Goal: Register for event/course

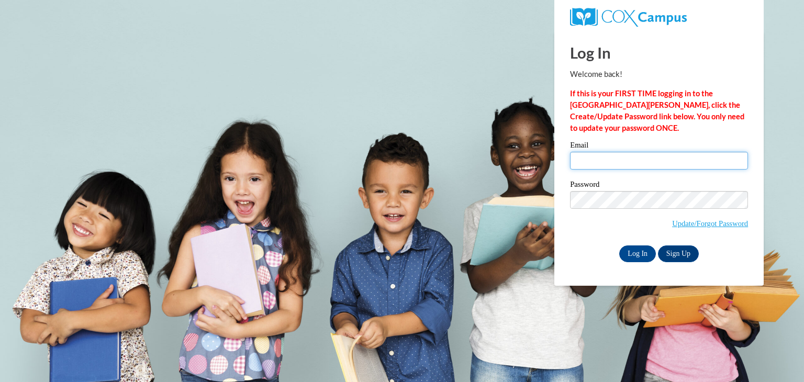
click at [597, 160] on input "Email" at bounding box center [659, 161] width 178 height 18
type input "[PERSON_NAME][EMAIL_ADDRESS][PERSON_NAME][DOMAIN_NAME]"
click at [631, 251] on input "Log In" at bounding box center [637, 253] width 37 height 17
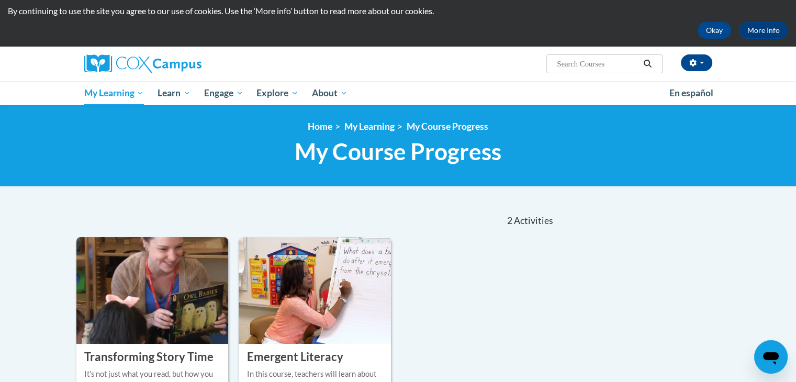
scroll to position [157, 0]
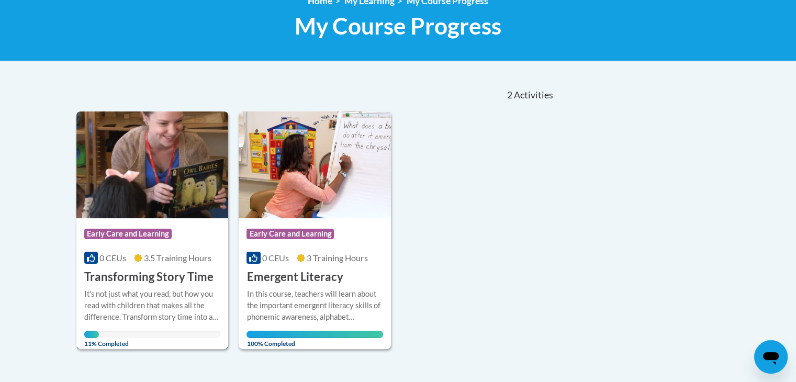
click at [136, 276] on h3 "Transforming Story Time" at bounding box center [148, 277] width 129 height 16
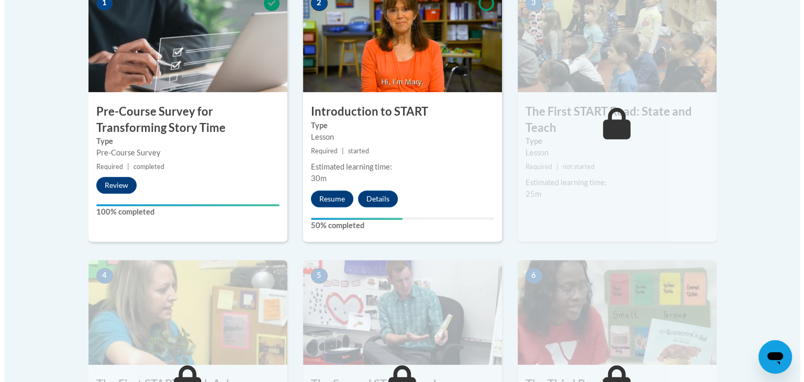
scroll to position [366, 0]
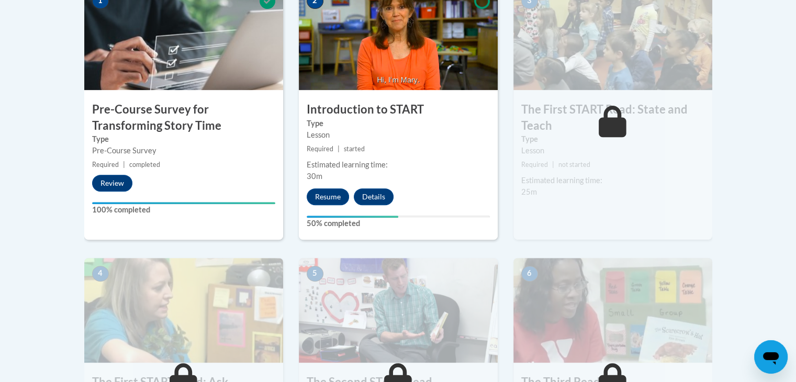
click at [396, 216] on div "Your progress" at bounding box center [353, 217] width 92 height 2
click at [333, 194] on button "Resume" at bounding box center [328, 196] width 42 height 17
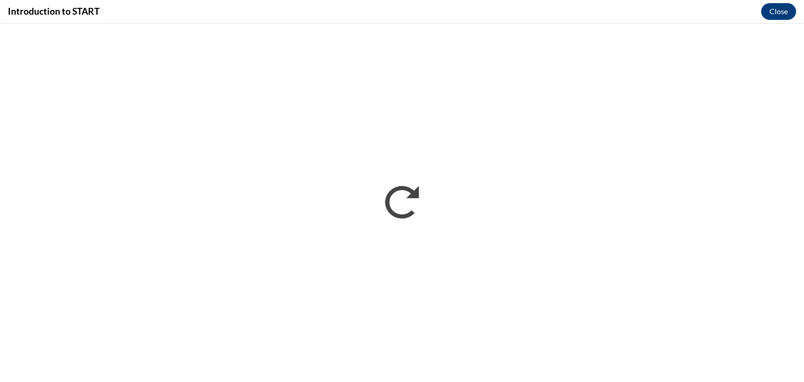
scroll to position [0, 0]
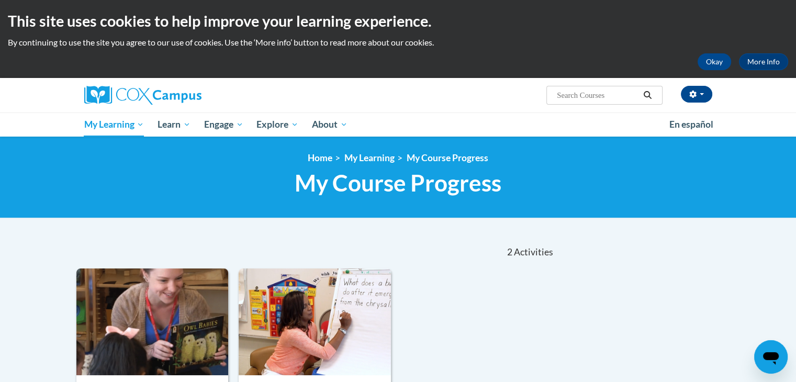
click at [567, 95] on input "Search..." at bounding box center [598, 95] width 84 height 13
type input "power of language"
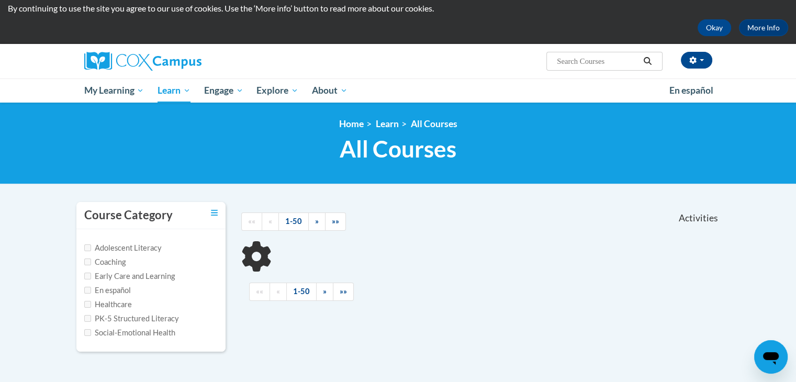
scroll to position [52, 0]
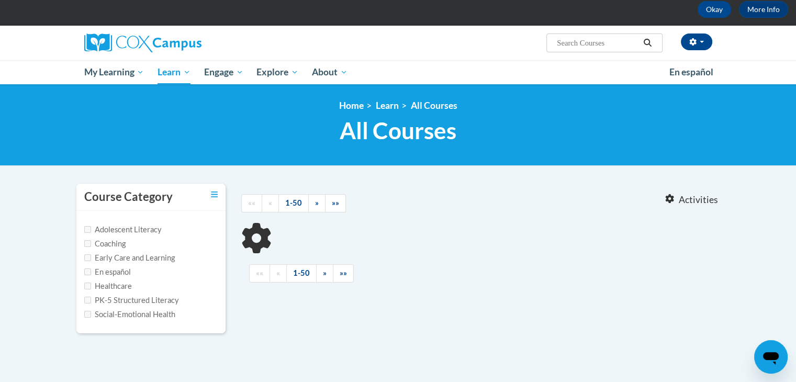
type input "power of language"
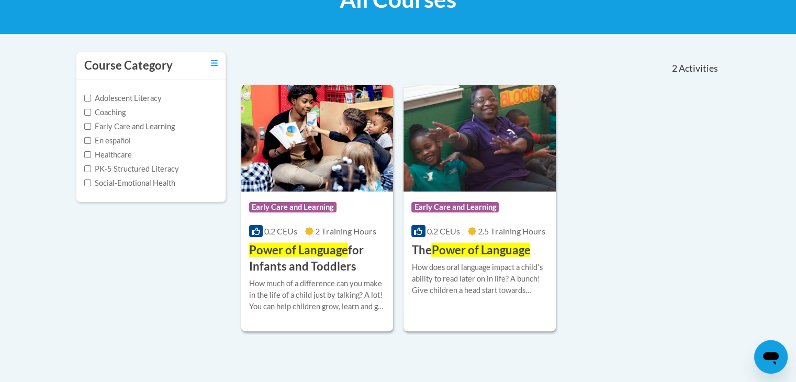
scroll to position [209, 0]
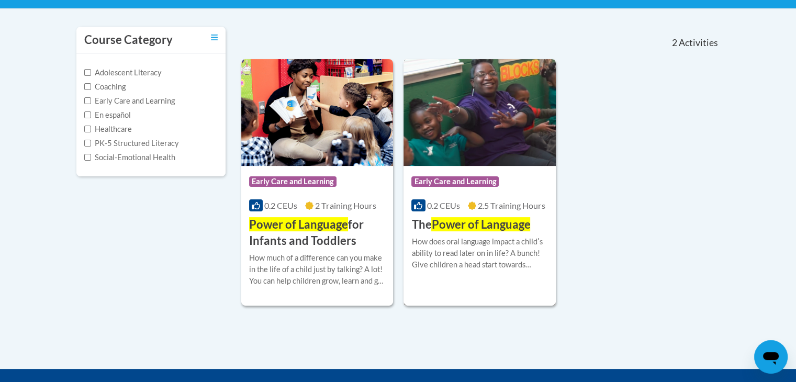
click at [476, 144] on img at bounding box center [480, 112] width 152 height 107
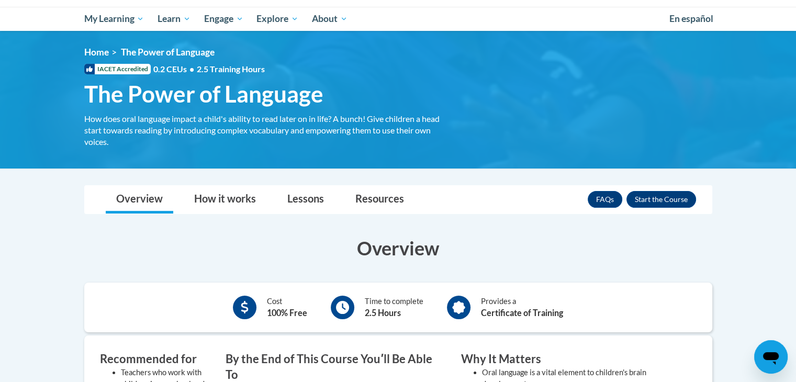
scroll to position [105, 0]
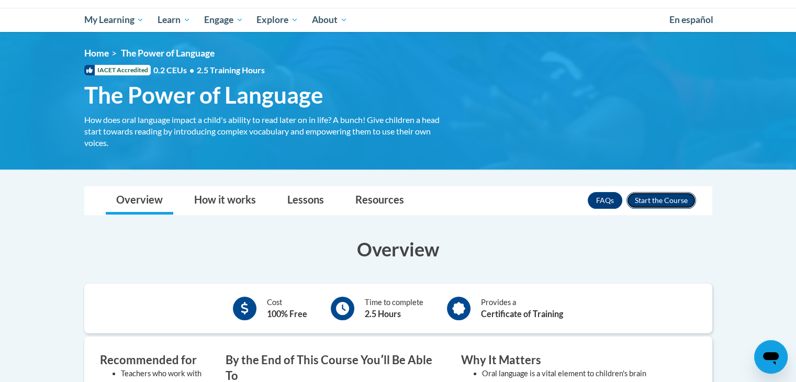
click at [667, 199] on button "Enroll" at bounding box center [661, 200] width 70 height 17
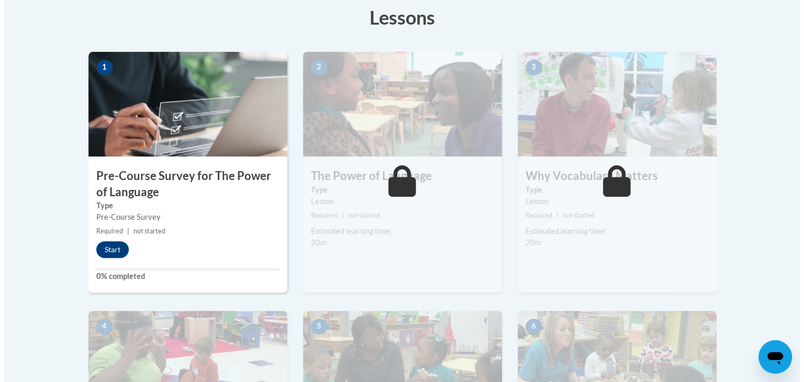
scroll to position [314, 0]
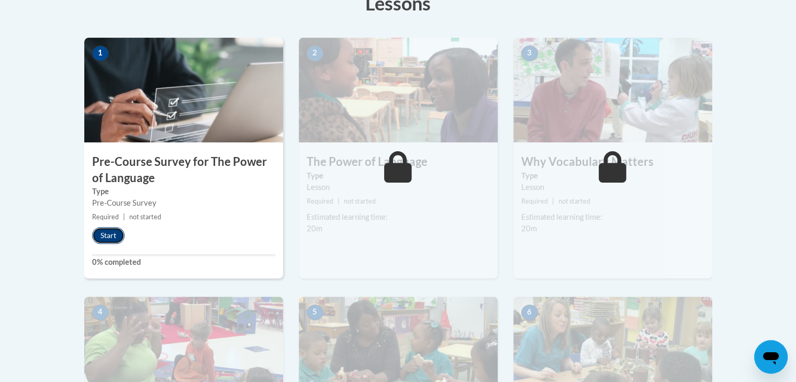
click at [108, 237] on button "Start" at bounding box center [108, 235] width 32 height 17
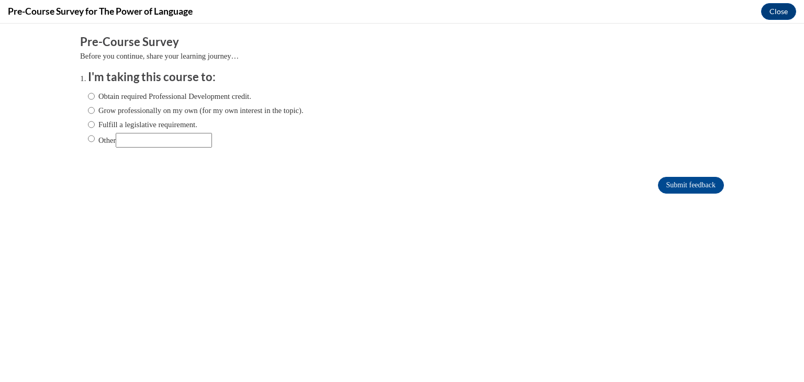
scroll to position [0, 0]
click at [88, 97] on input "Obtain required Professional Development credit." at bounding box center [91, 97] width 7 height 12
radio input "true"
click at [683, 185] on input "Submit feedback" at bounding box center [691, 185] width 66 height 17
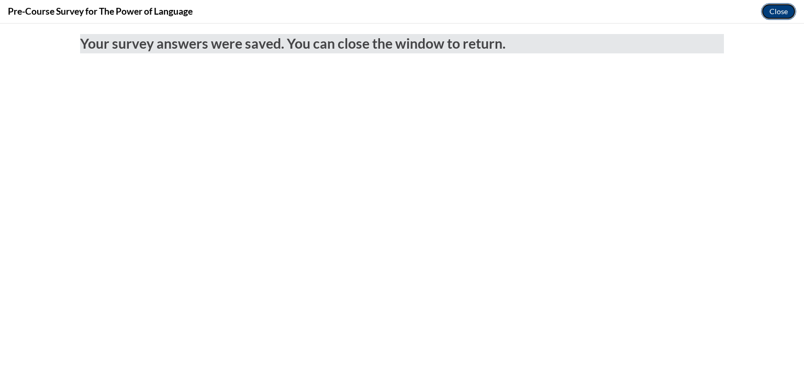
click at [780, 12] on button "Close" at bounding box center [778, 11] width 35 height 17
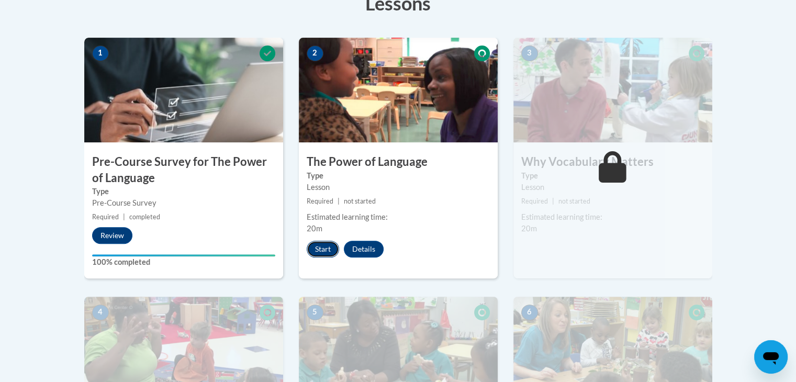
click at [318, 248] on button "Start" at bounding box center [323, 249] width 32 height 17
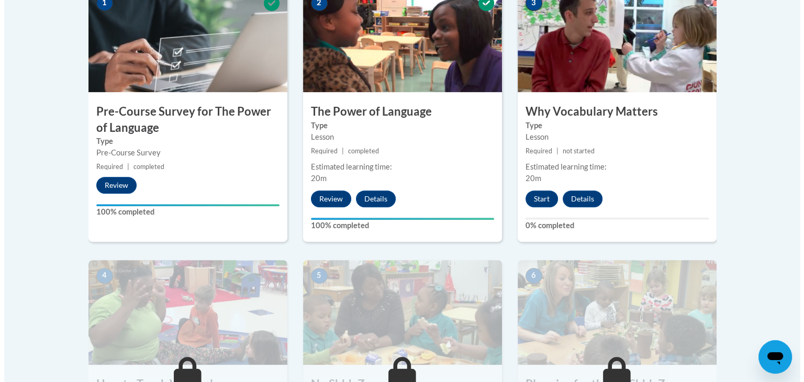
scroll to position [366, 0]
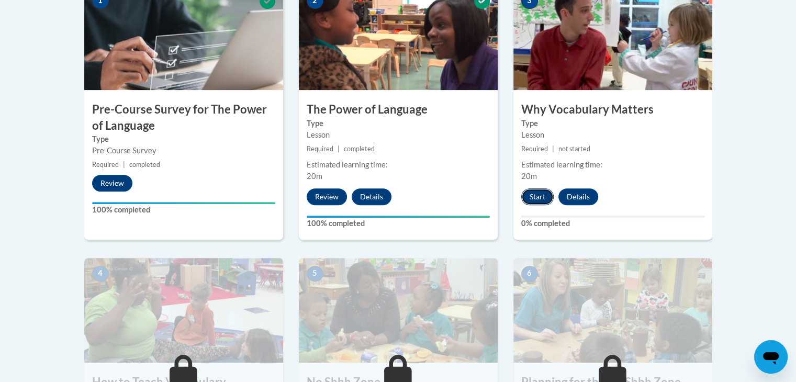
click at [529, 197] on button "Start" at bounding box center [537, 196] width 32 height 17
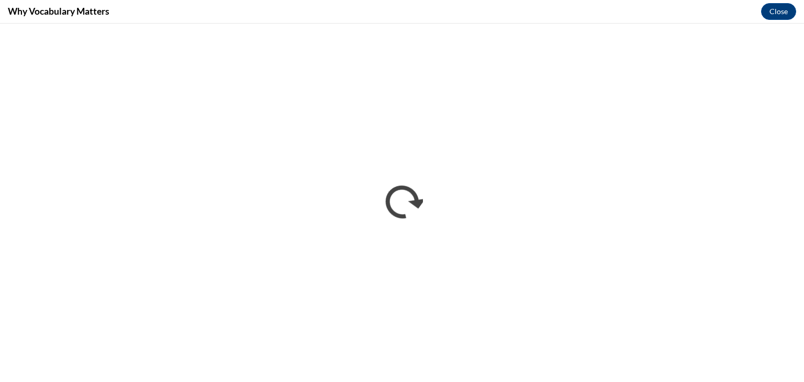
scroll to position [0, 0]
